Goal: Information Seeking & Learning: Learn about a topic

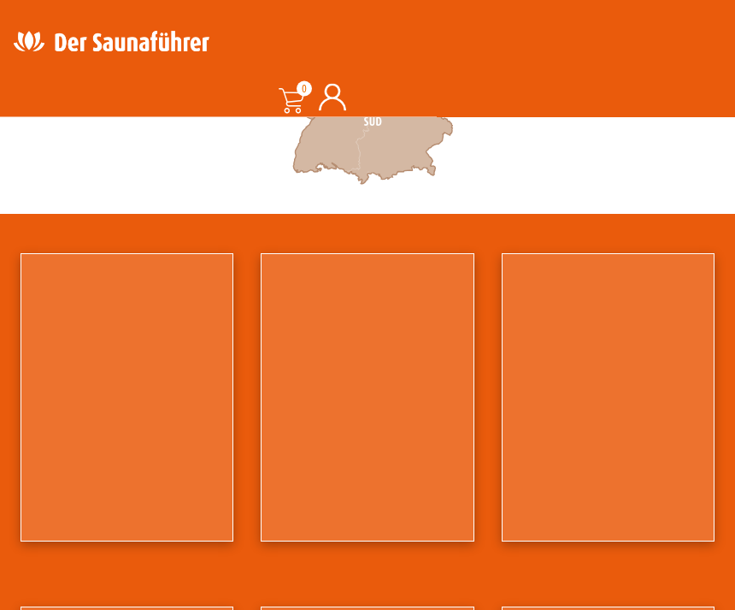
scroll to position [781, 0]
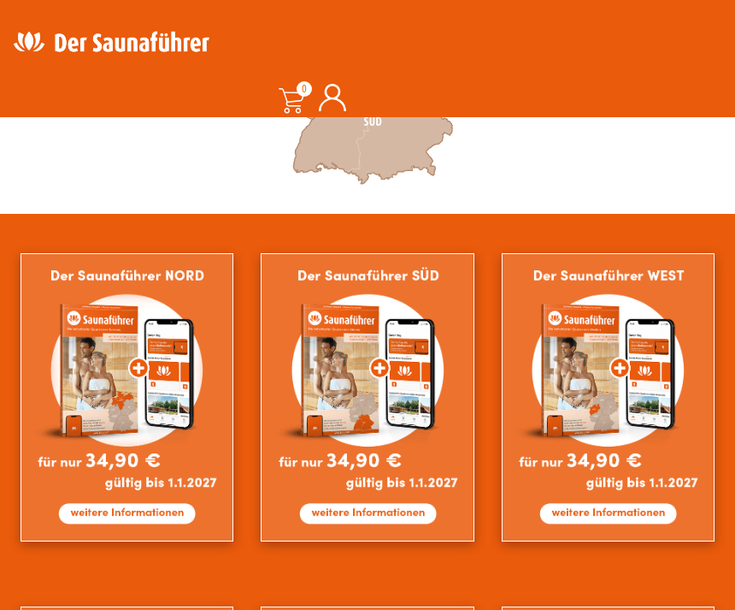
click at [123, 509] on img at bounding box center [127, 397] width 213 height 288
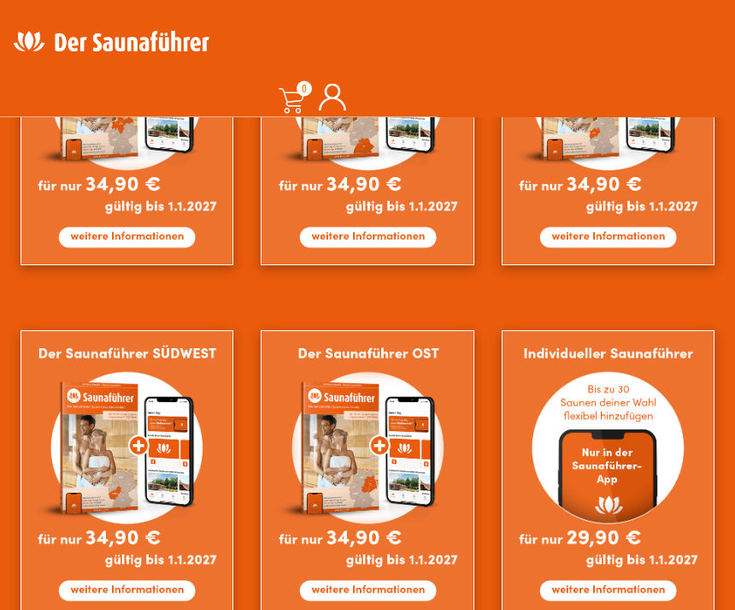
scroll to position [1057, 0]
click at [631, 592] on img at bounding box center [608, 474] width 213 height 288
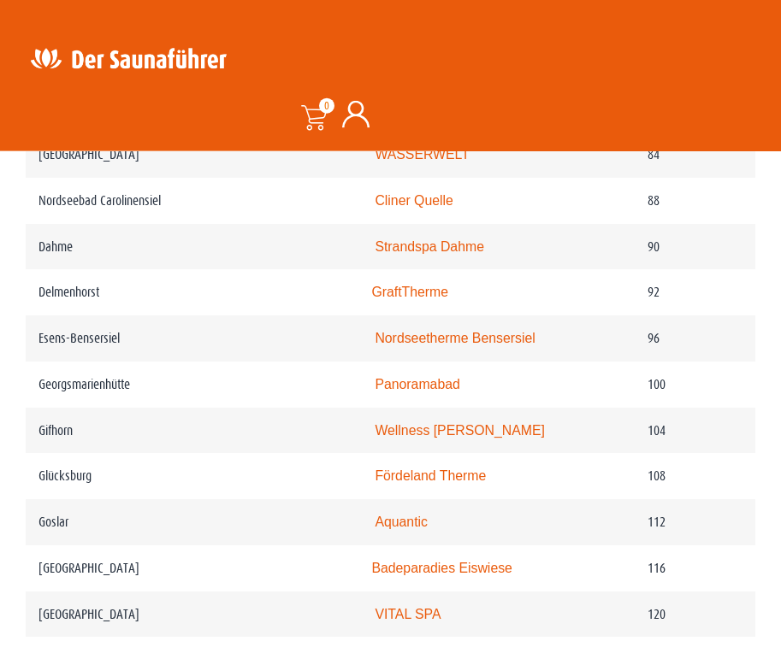
scroll to position [1786, 0]
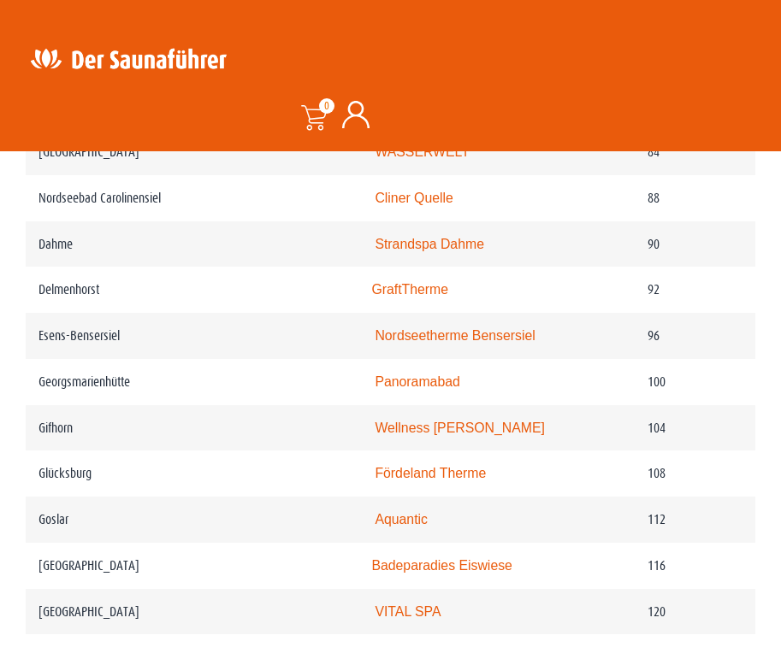
click at [712, 365] on td "100" at bounding box center [694, 382] width 121 height 46
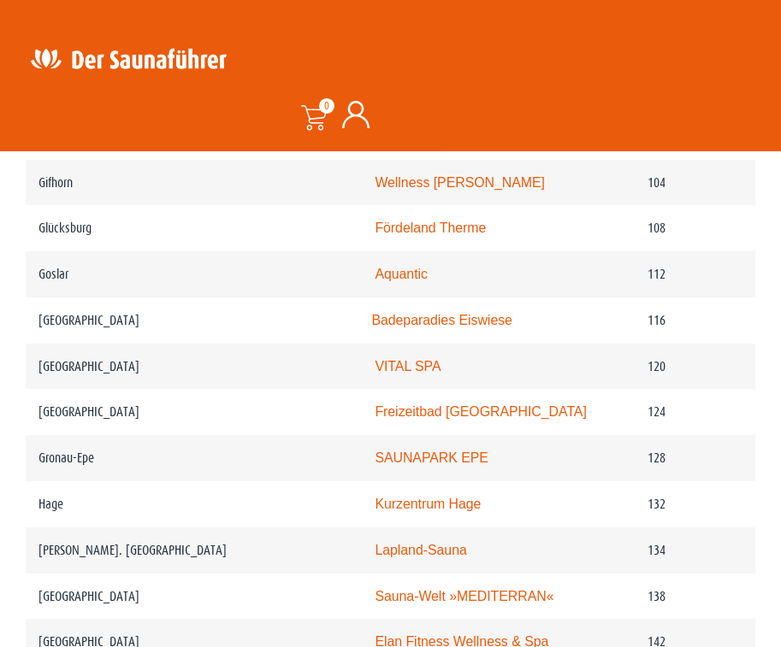
click at [693, 430] on td "124" at bounding box center [694, 412] width 121 height 46
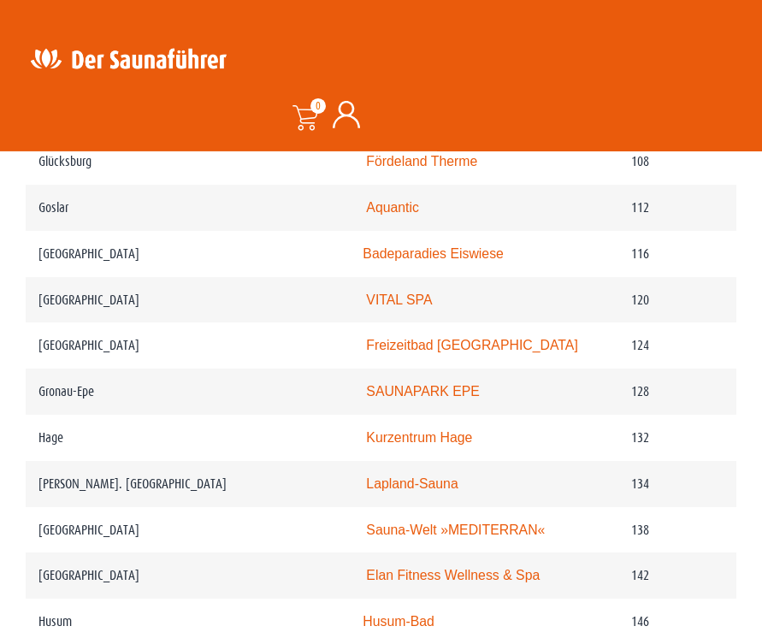
scroll to position [2099, 0]
click at [533, 395] on td "SAUNAPARK EPE" at bounding box center [484, 391] width 268 height 46
click at [421, 392] on link "SAUNAPARK EPE" at bounding box center [423, 390] width 114 height 15
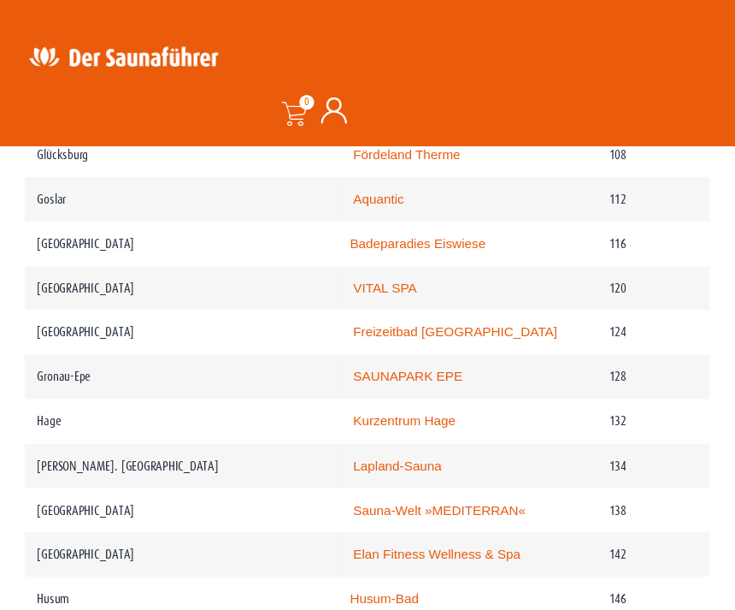
scroll to position [2160, 4]
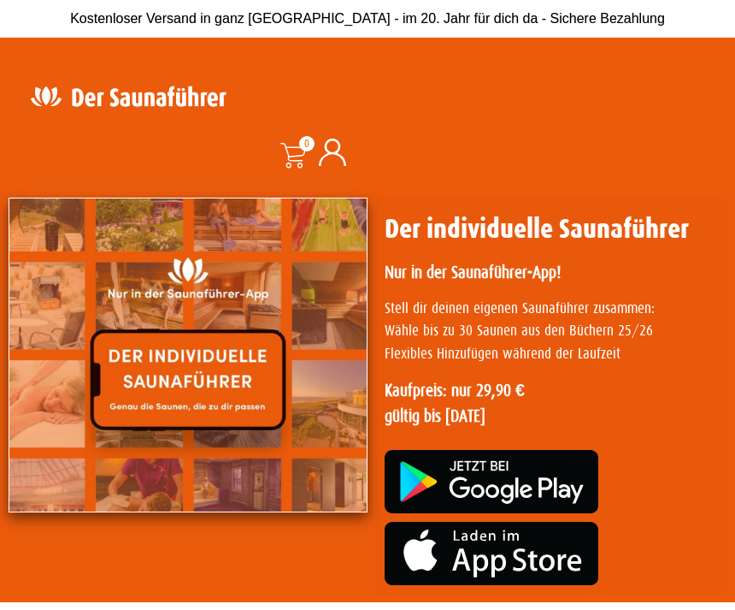
click at [207, 380] on img at bounding box center [188, 354] width 359 height 315
click at [540, 484] on img at bounding box center [492, 481] width 214 height 63
